Goal: Transaction & Acquisition: Purchase product/service

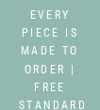
select select "3"
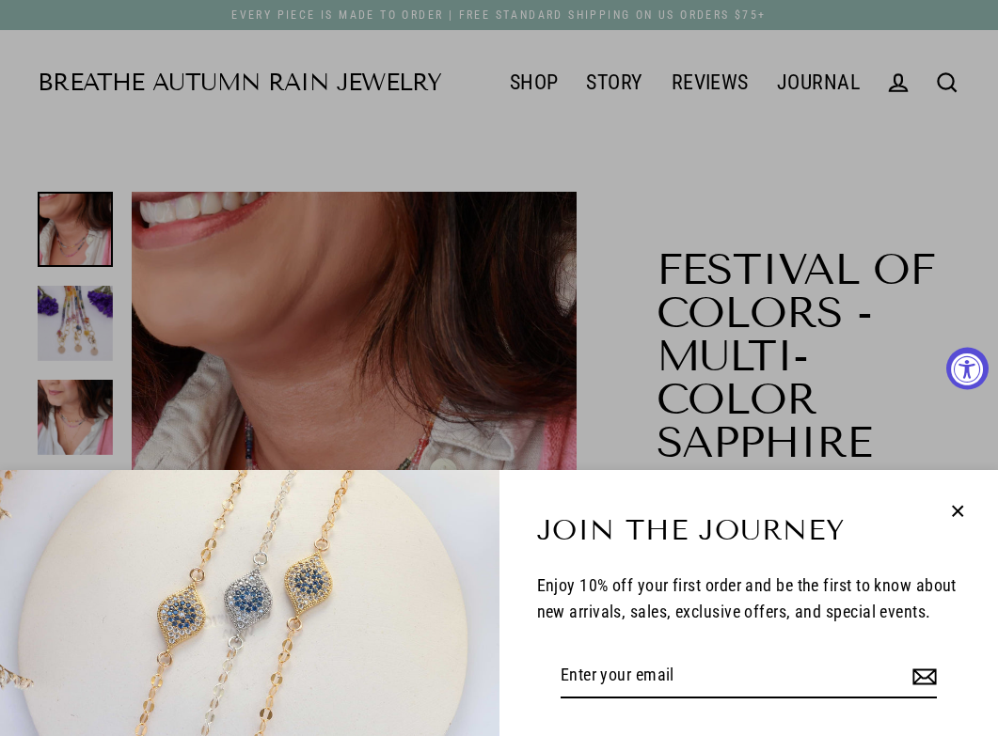
click at [99, 109] on div "Join the Journey Enjoy 10% off your first order and be the first to know about …" at bounding box center [499, 368] width 998 height 736
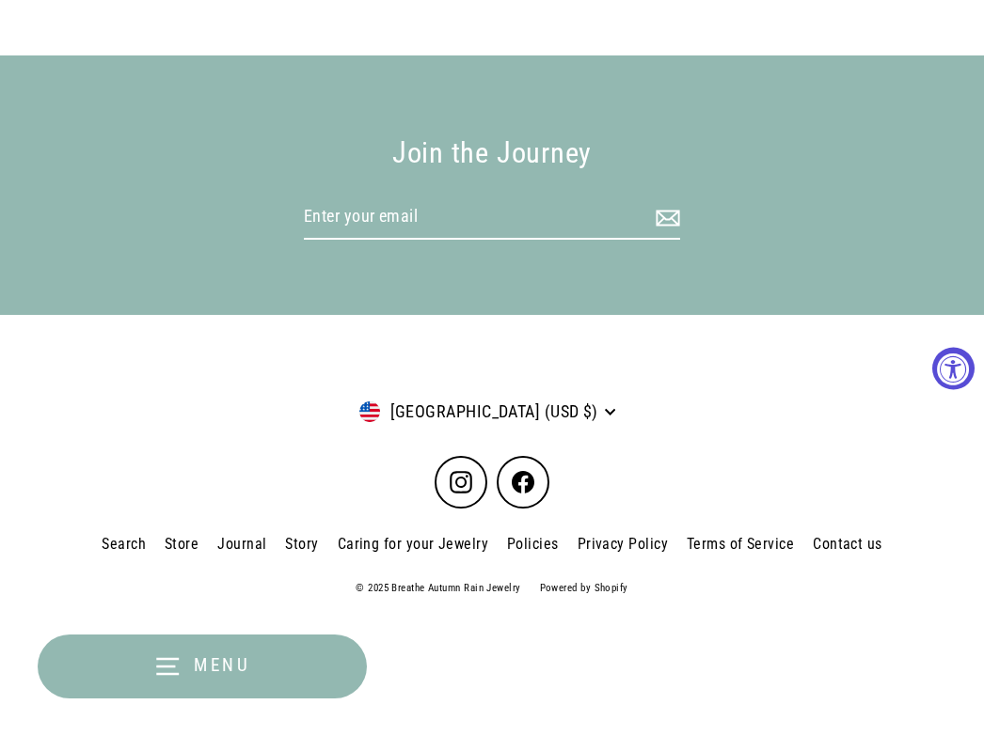
scroll to position [2811, 0]
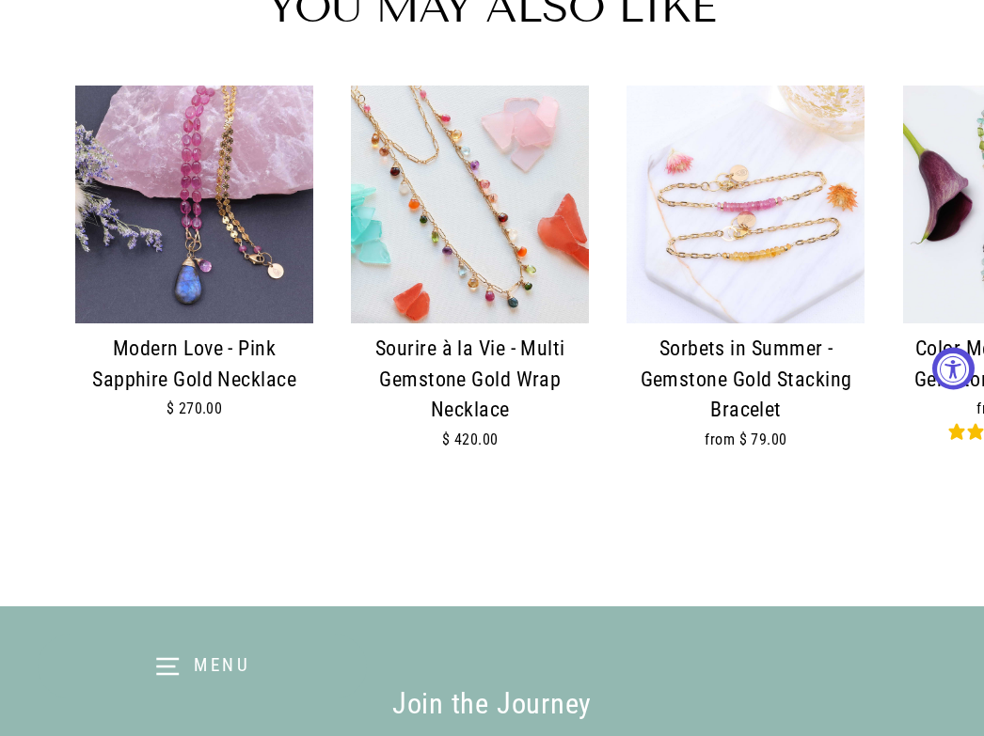
click at [99, 109] on img at bounding box center [470, 205] width 238 height 238
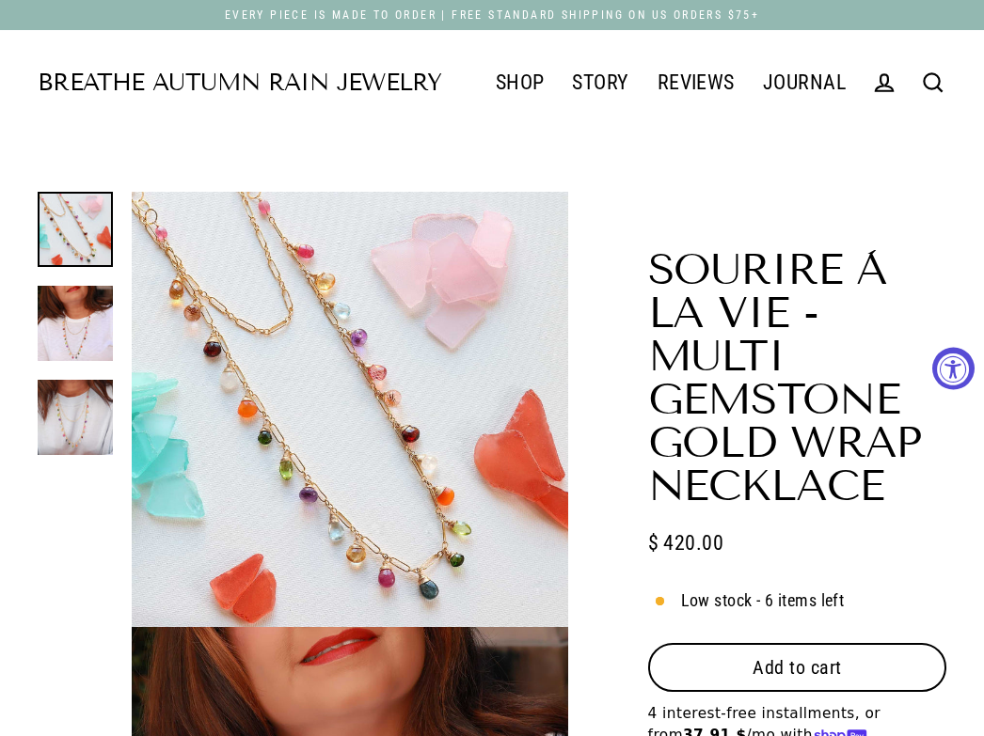
scroll to position [564, 0]
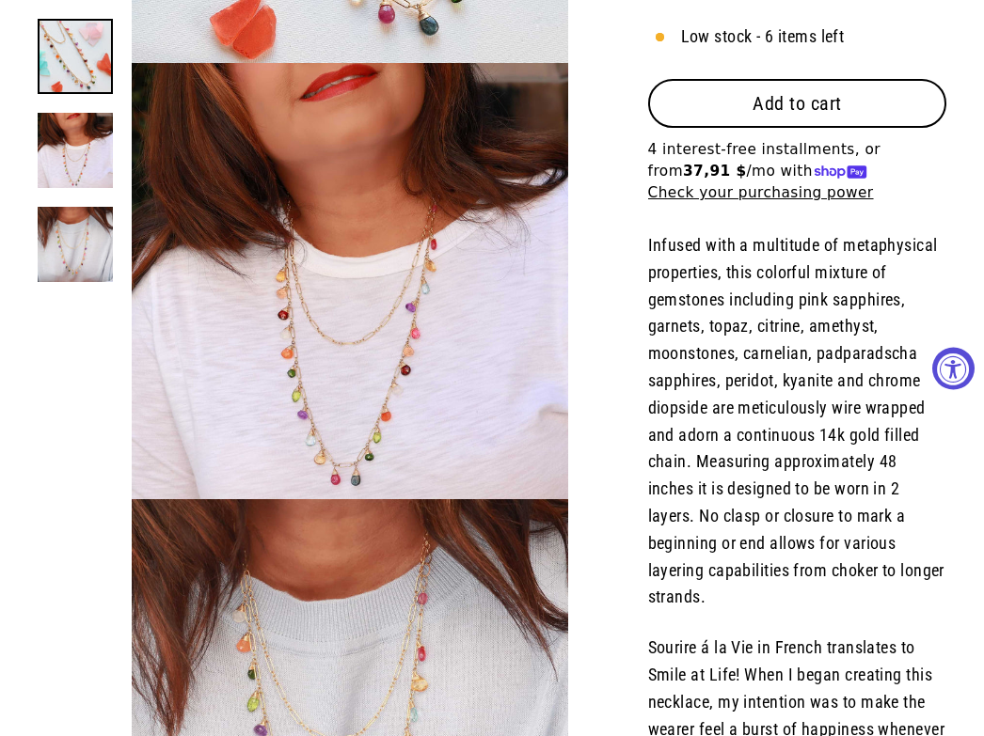
select select "3"
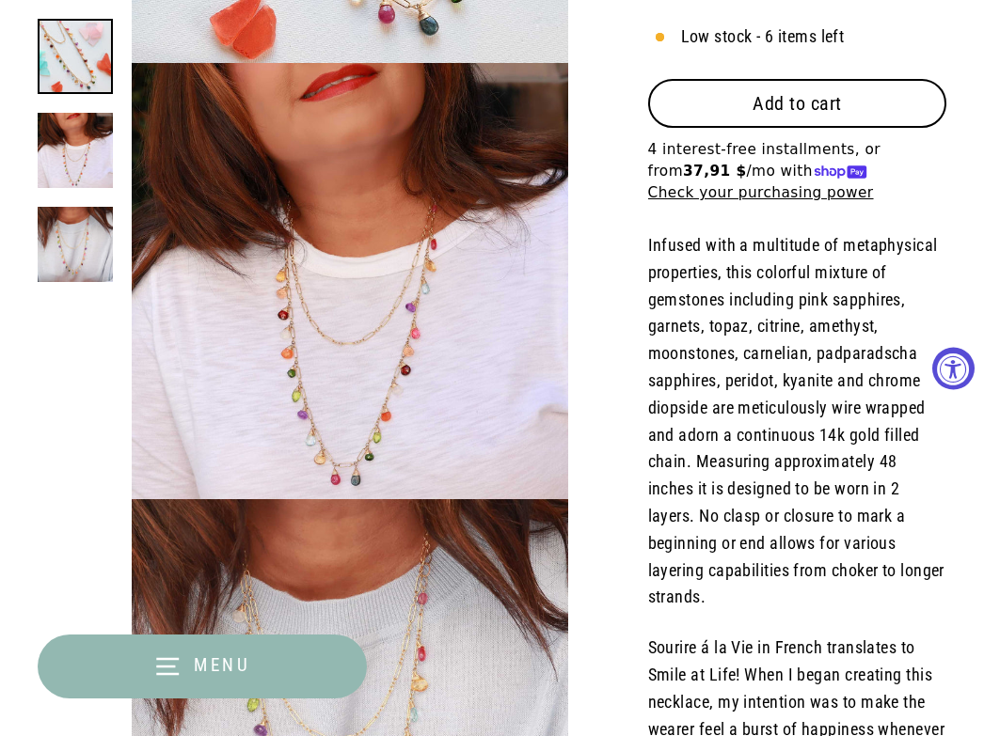
click at [860, 106] on button "Add to cart" at bounding box center [797, 103] width 298 height 49
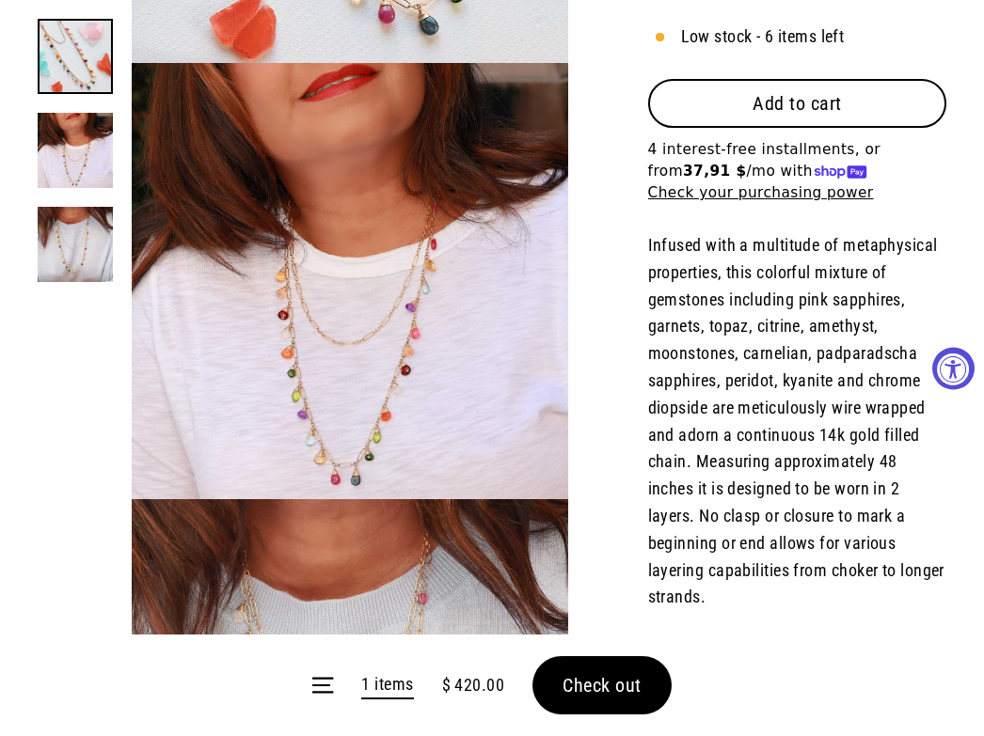
click at [580, 661] on form "Menu 1 items $ 420.00 Check out" at bounding box center [492, 686] width 984 height 102
click at [575, 677] on form "Menu 1 items $ 420.00 Check out" at bounding box center [492, 686] width 984 height 102
click at [622, 696] on span "Check out" at bounding box center [601, 685] width 79 height 23
